Goal: Transaction & Acquisition: Purchase product/service

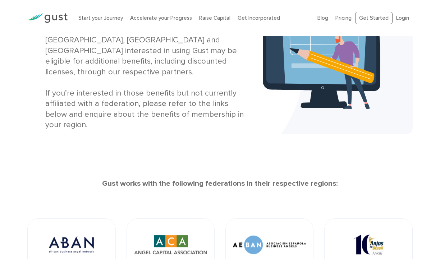
scroll to position [10, 0]
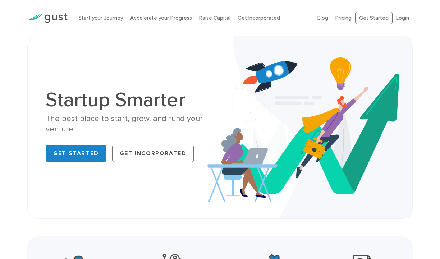
scroll to position [4, 0]
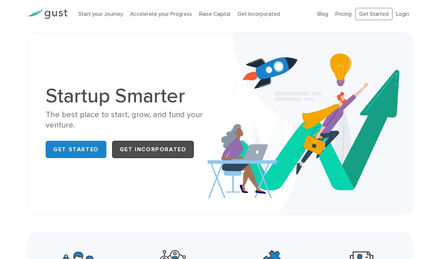
click at [156, 149] on link "Get Incorporated" at bounding box center [153, 149] width 82 height 17
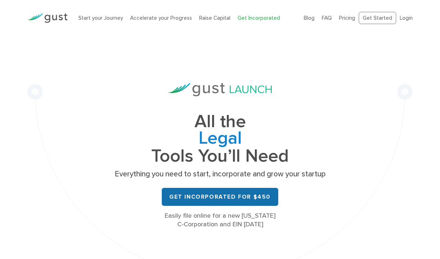
click at [250, 200] on link "Get Incorporated for $450" at bounding box center [220, 197] width 117 height 18
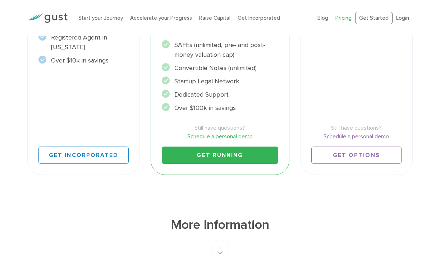
scroll to position [283, 0]
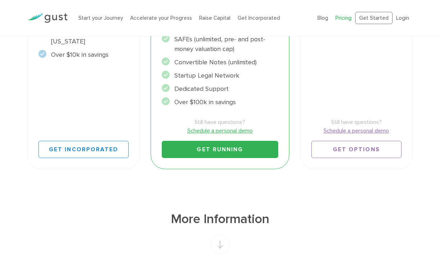
click at [224, 147] on link "Get Running" at bounding box center [220, 149] width 116 height 17
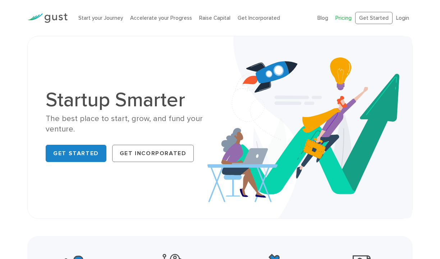
click at [349, 18] on link "Pricing" at bounding box center [344, 18] width 16 height 6
